Goal: Register for event/course

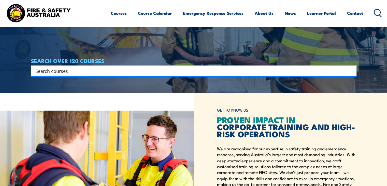
scroll to position [178, 0]
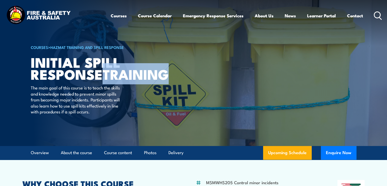
drag, startPoint x: 97, startPoint y: 88, endPoint x: 32, endPoint y: 77, distance: 66.4
click at [103, 77] on strong "TRAINING" at bounding box center [136, 73] width 66 height 21
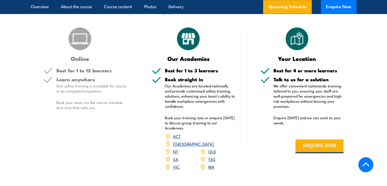
scroll to position [662, 0]
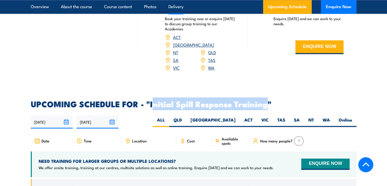
drag, startPoint x: 152, startPoint y: 97, endPoint x: 267, endPoint y: 99, distance: 115.8
click at [267, 100] on h2 "UPCOMING SCHEDULE FOR - "Initial Spill Response Training"" at bounding box center [194, 103] width 326 height 7
copy h2 "nitial Spill Response Training"
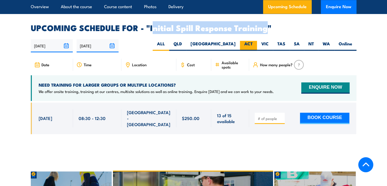
scroll to position [738, 0]
